Goal: Task Accomplishment & Management: Complete application form

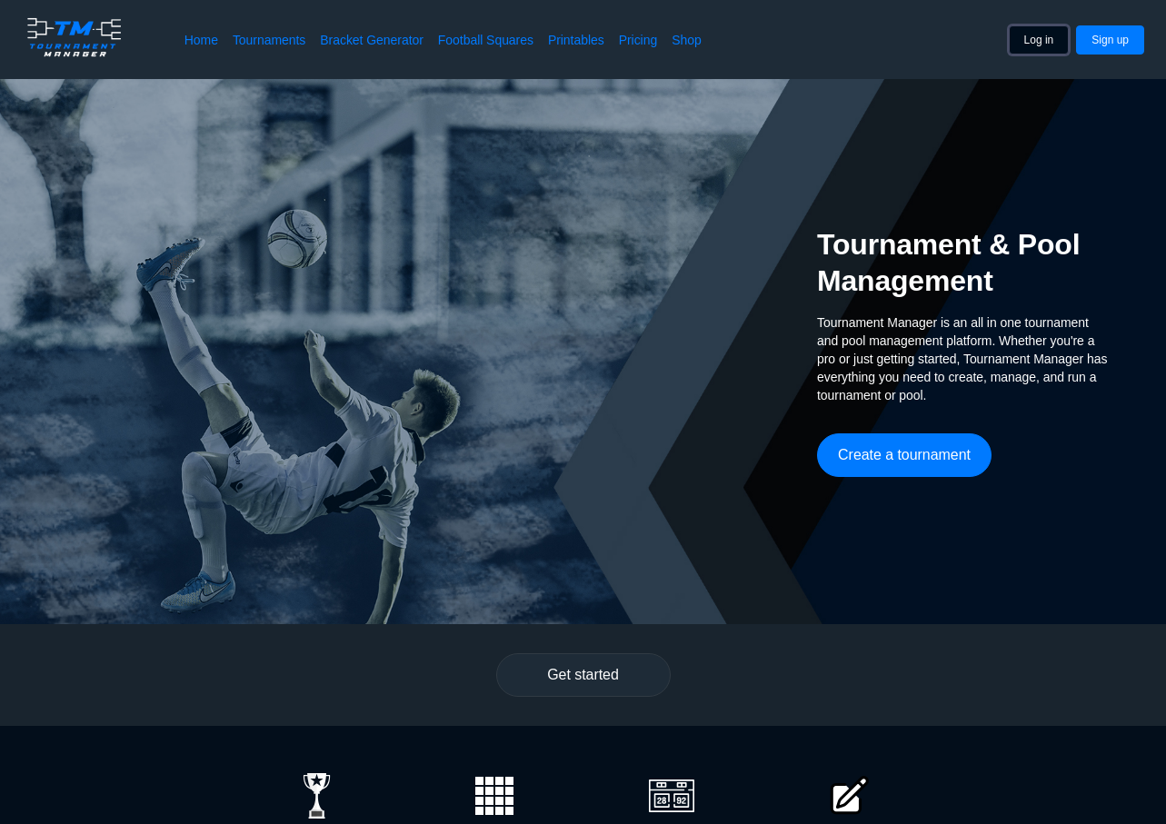
click at [1055, 28] on button "Log in" at bounding box center [1039, 39] width 61 height 29
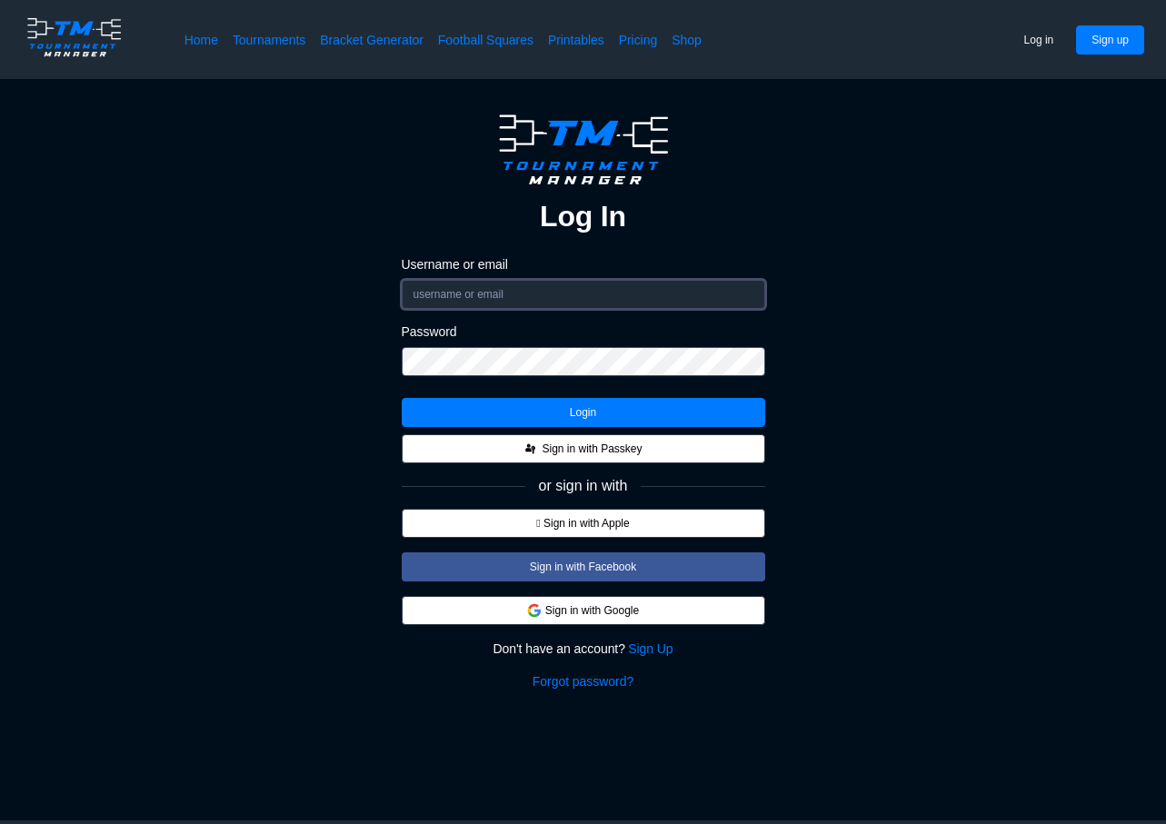
type input "matt"
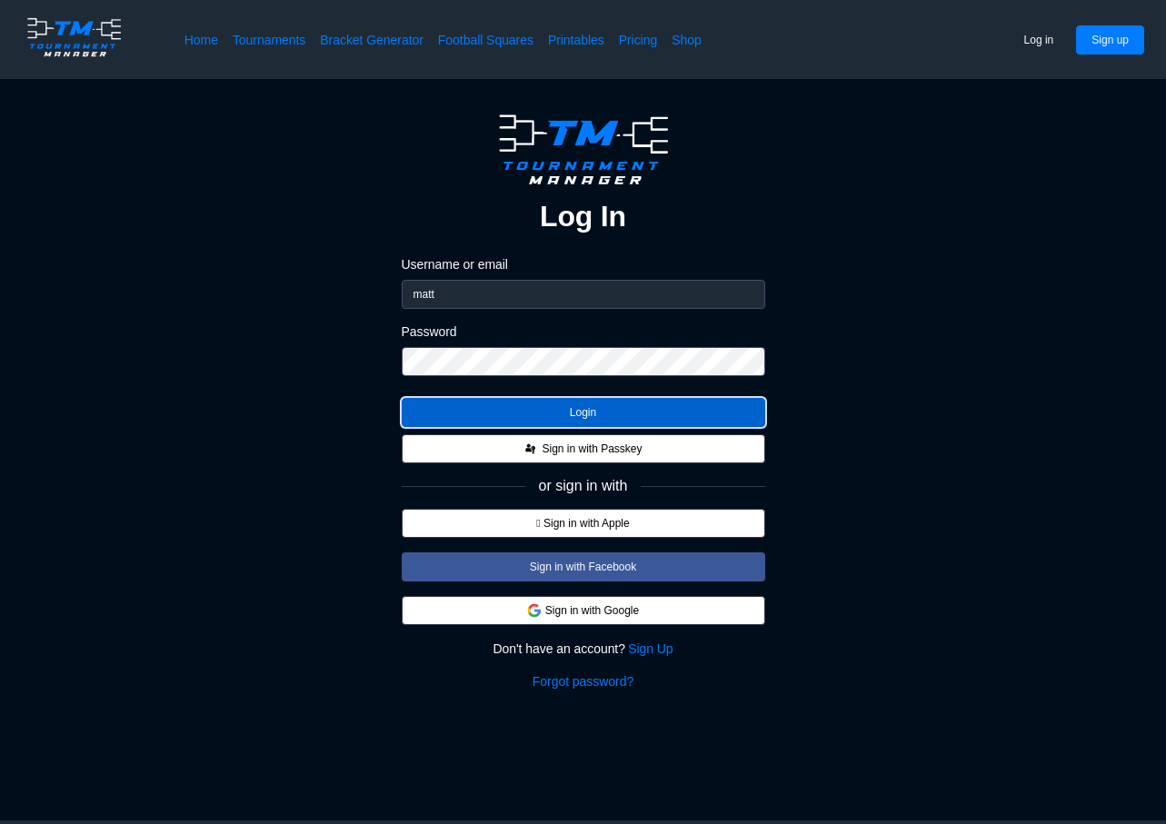
click at [587, 407] on button "Login" at bounding box center [583, 412] width 363 height 29
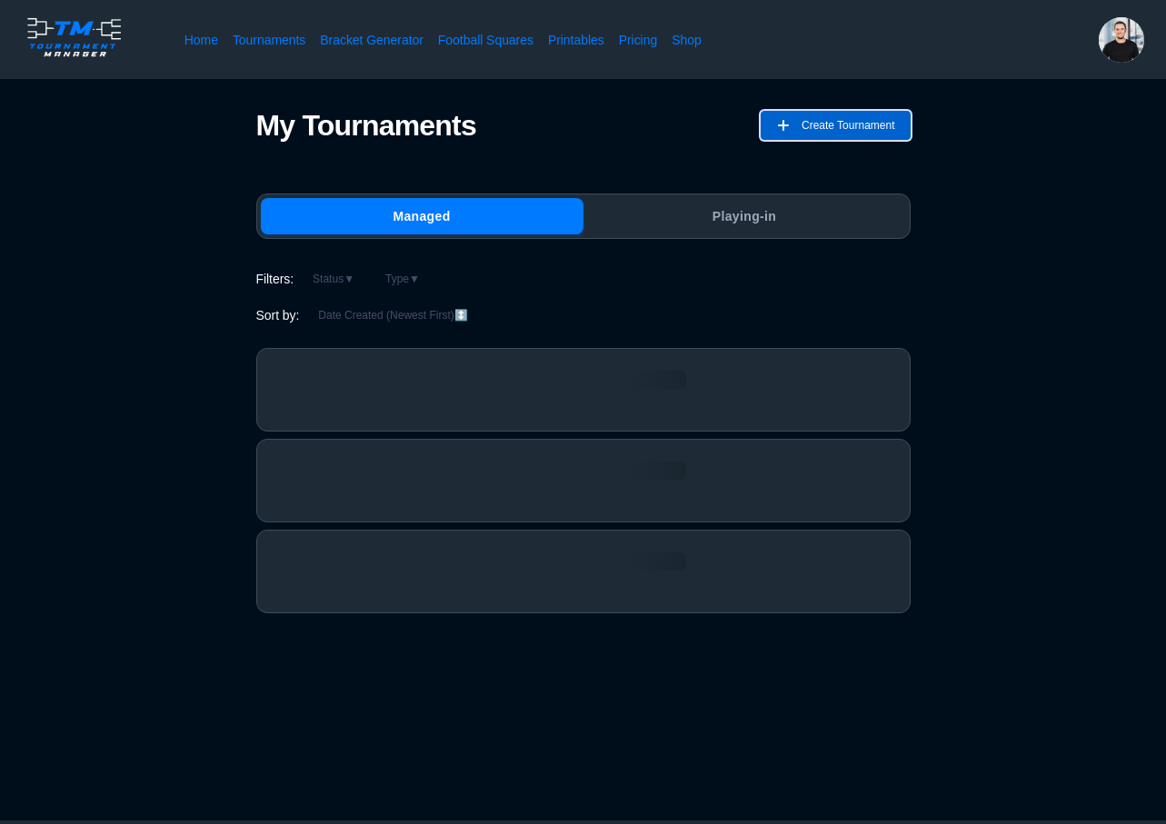
click at [815, 122] on span "Create Tournament" at bounding box center [848, 125] width 94 height 29
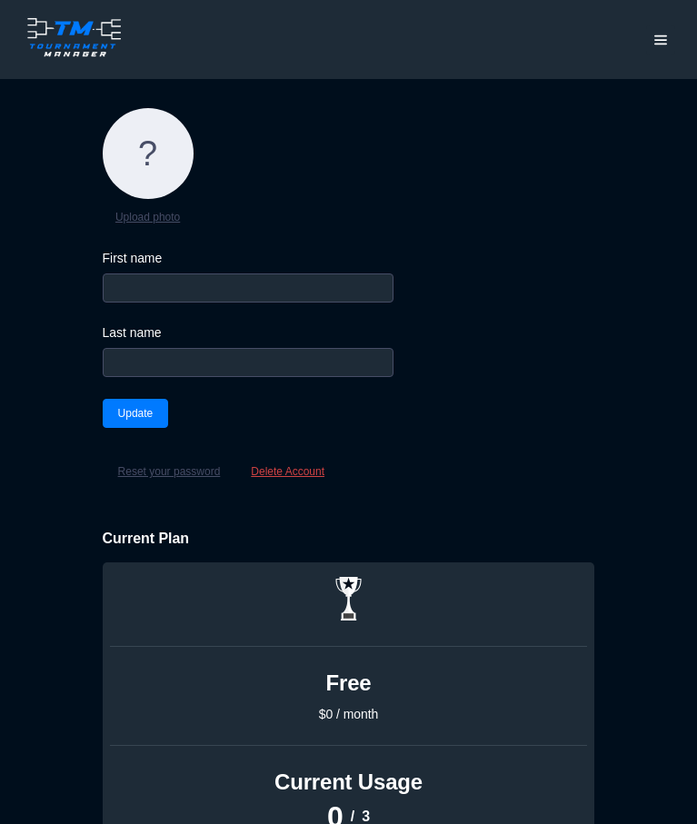
type input "matt"
type input "[PERSON_NAME]"
type input "matt"
type input "[PERSON_NAME]"
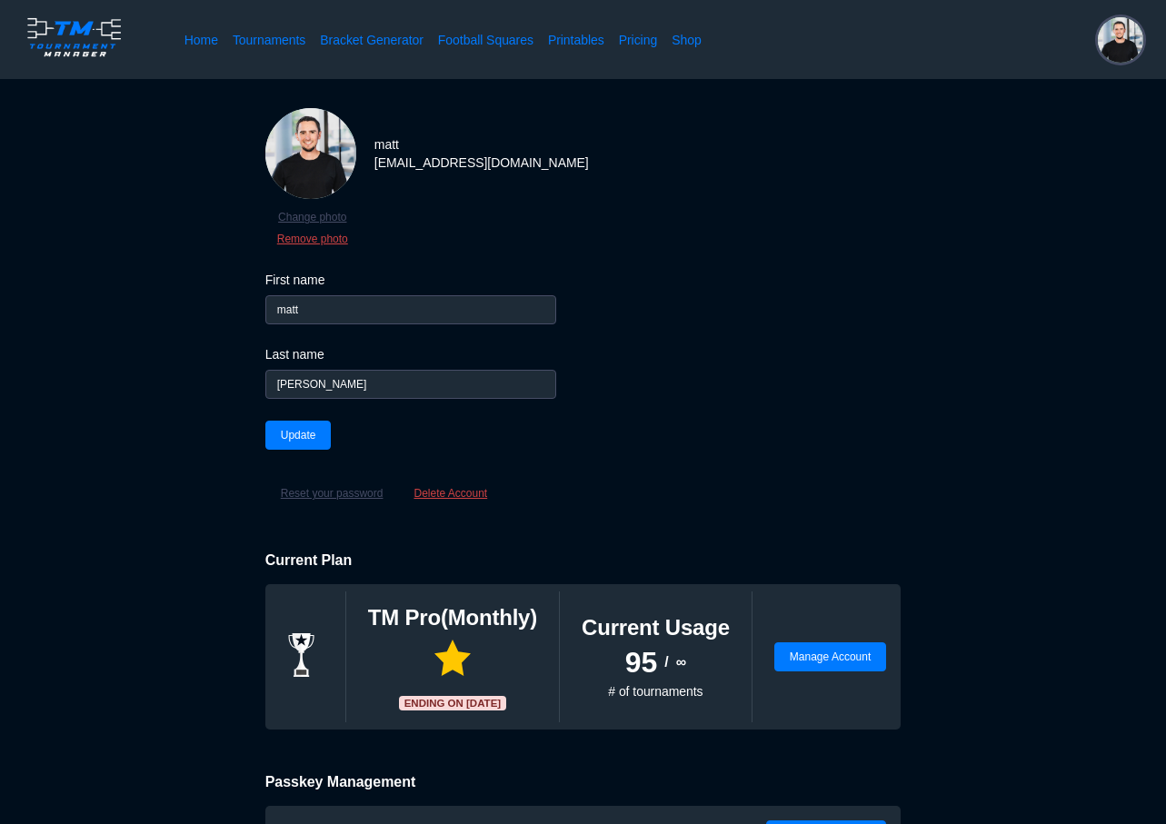
click at [696, 47] on img at bounding box center [1120, 39] width 45 height 45
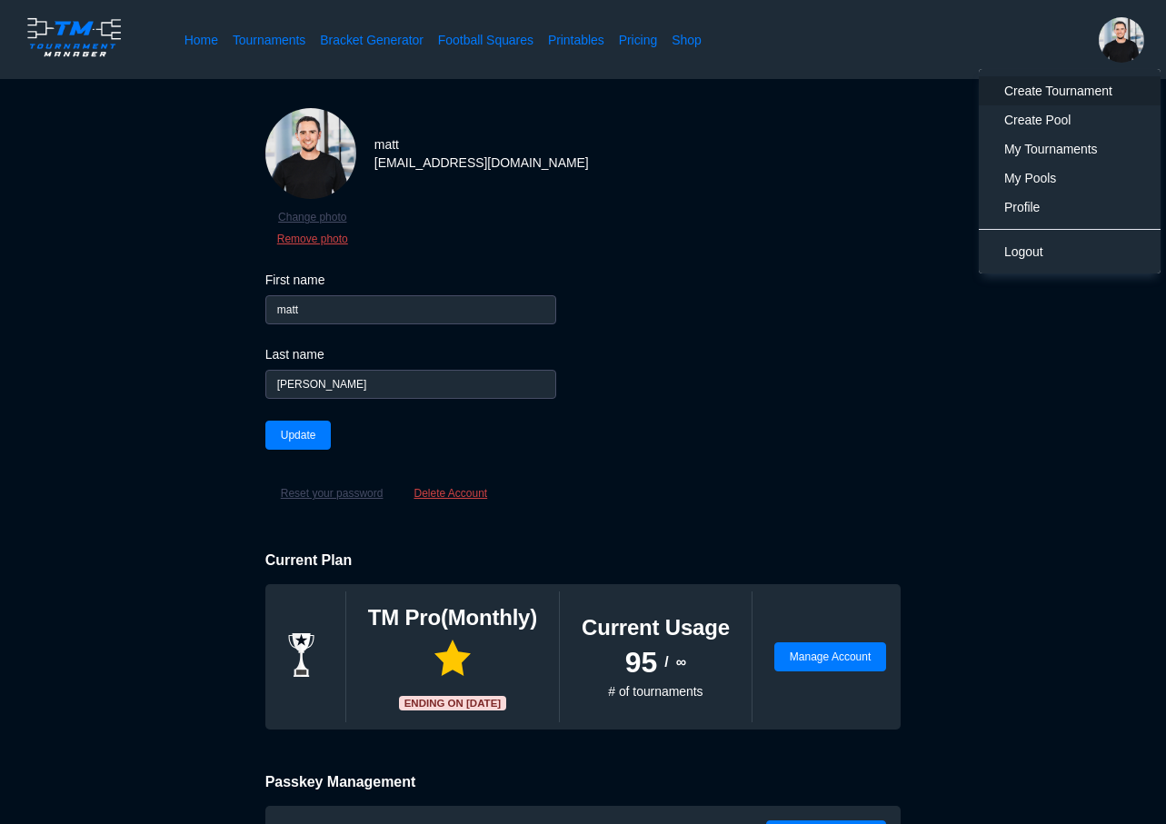
click at [696, 99] on span "Create Tournament" at bounding box center [1069, 91] width 131 height 18
